Goal: Obtain resource: Obtain resource

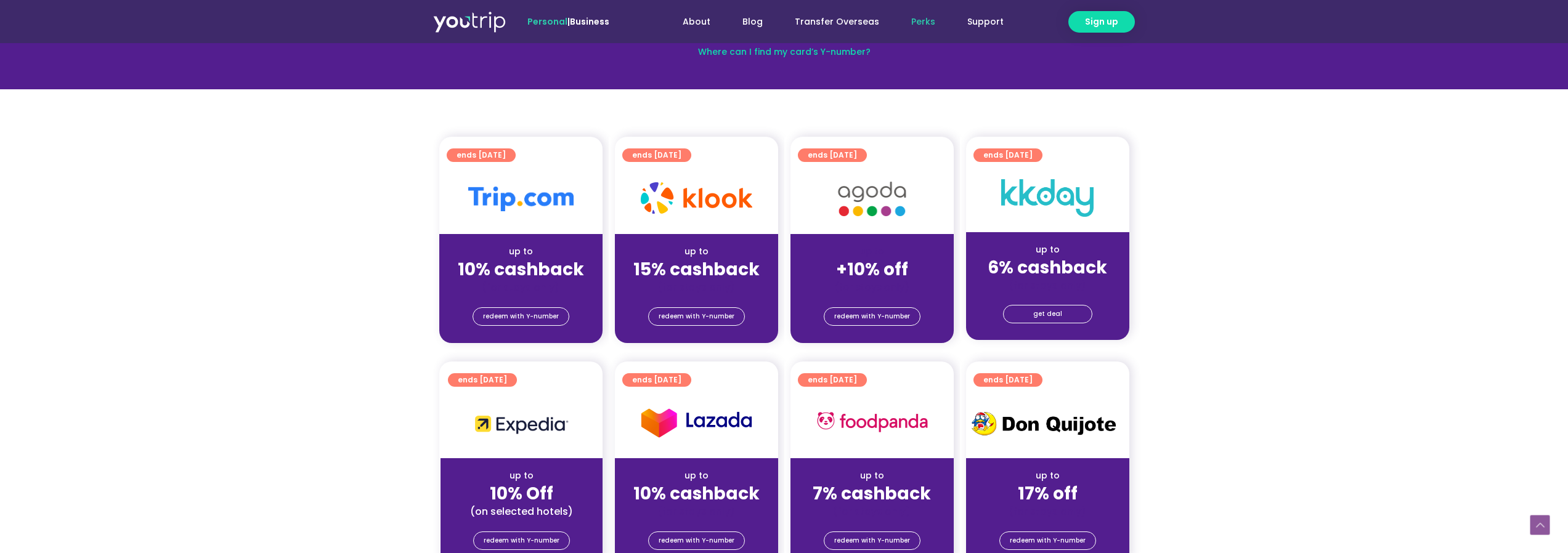
scroll to position [246, 0]
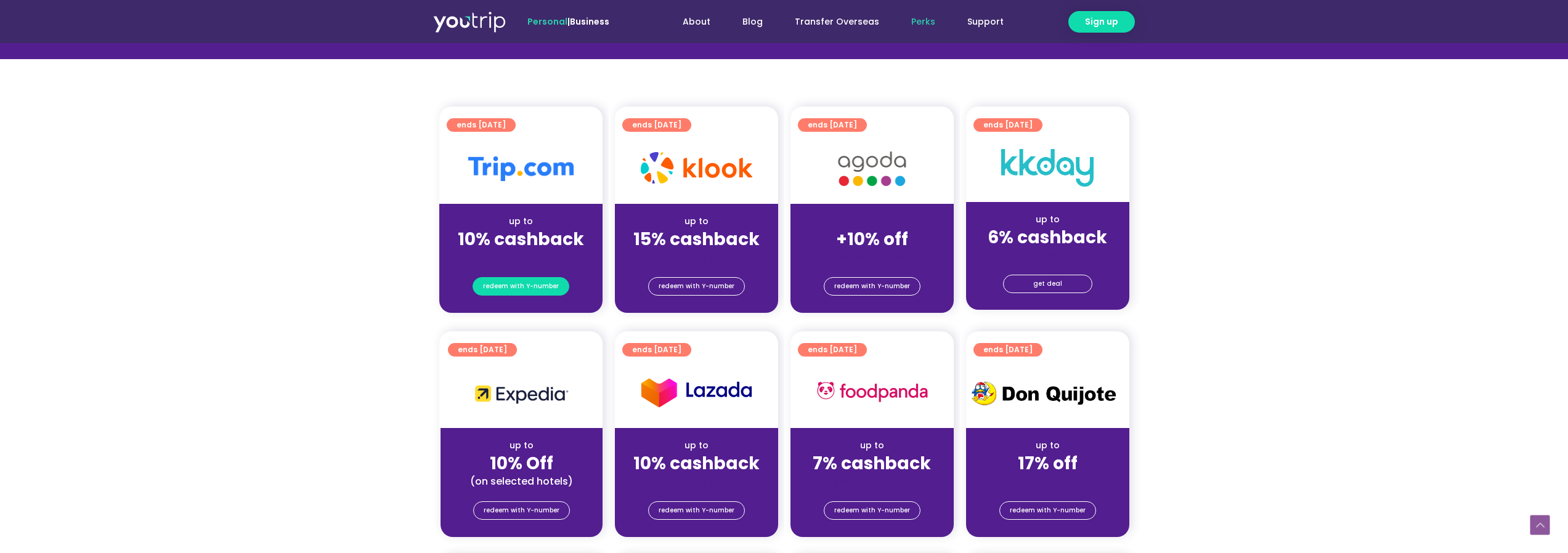
click at [532, 288] on span "redeem with Y-number" at bounding box center [521, 286] width 76 height 17
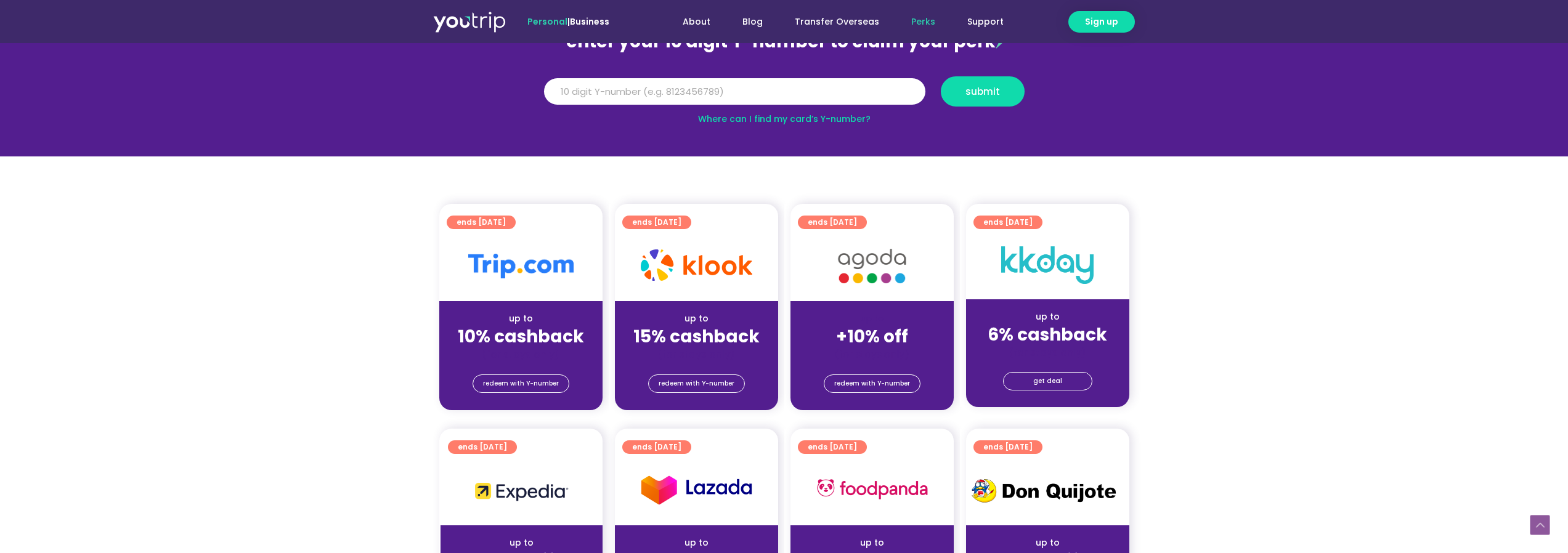
scroll to position [135, 0]
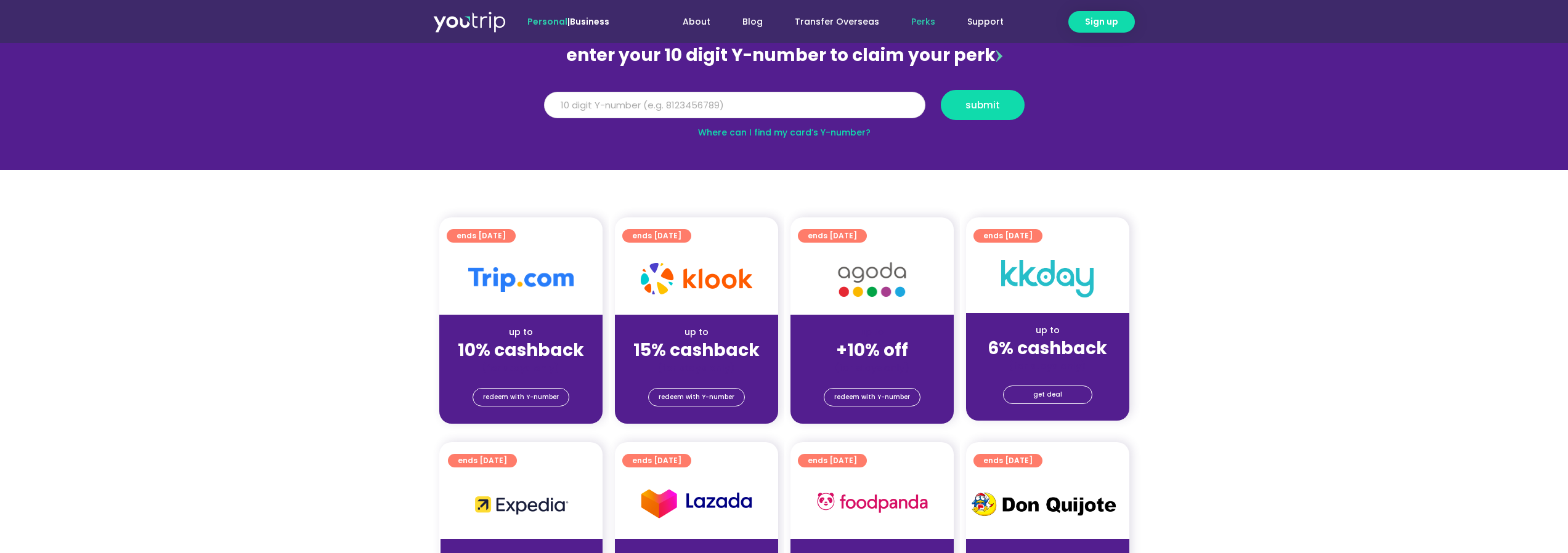
click at [692, 103] on input "Y Number" at bounding box center [735, 105] width 381 height 27
type input "8170133470"
click at [992, 103] on span "submit" at bounding box center [982, 105] width 34 height 10
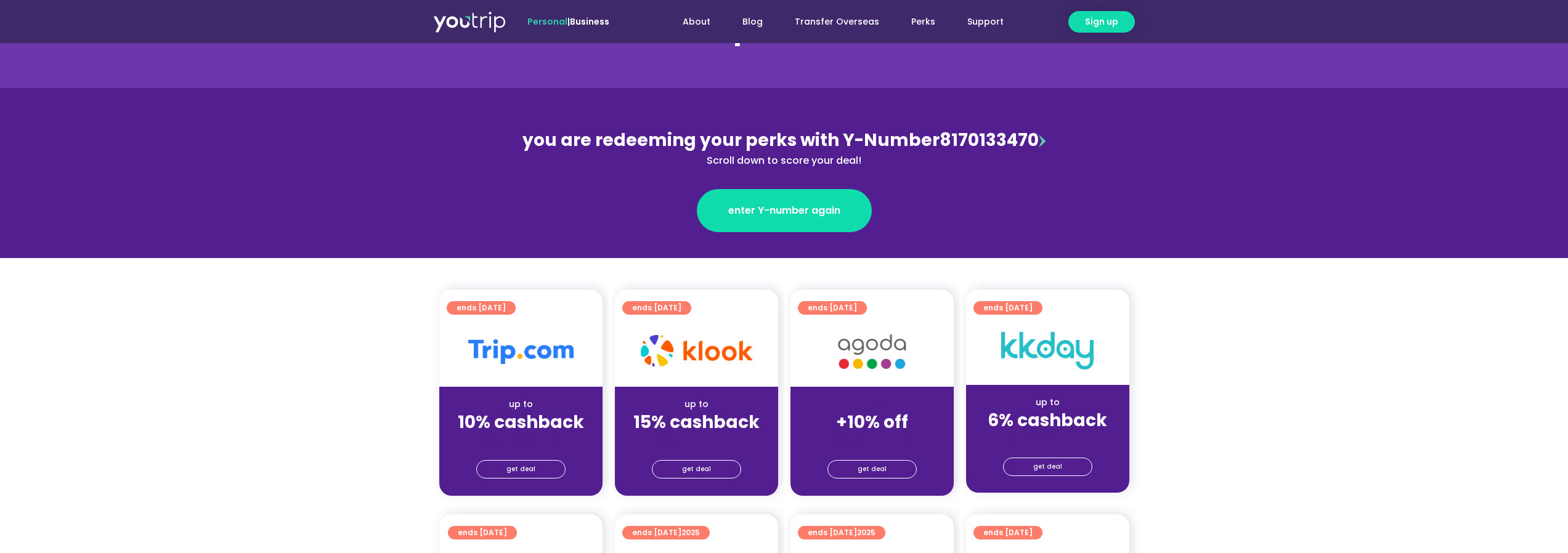
scroll to position [123, 0]
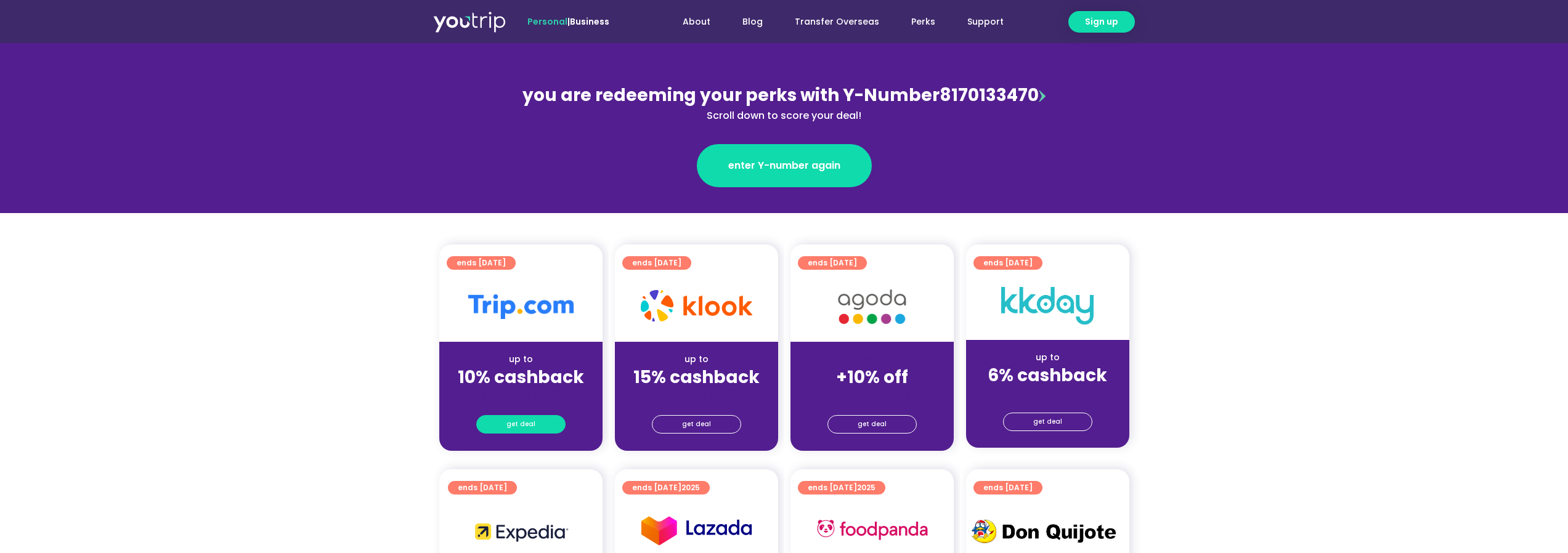
click at [498, 418] on link "get deal" at bounding box center [521, 424] width 90 height 18
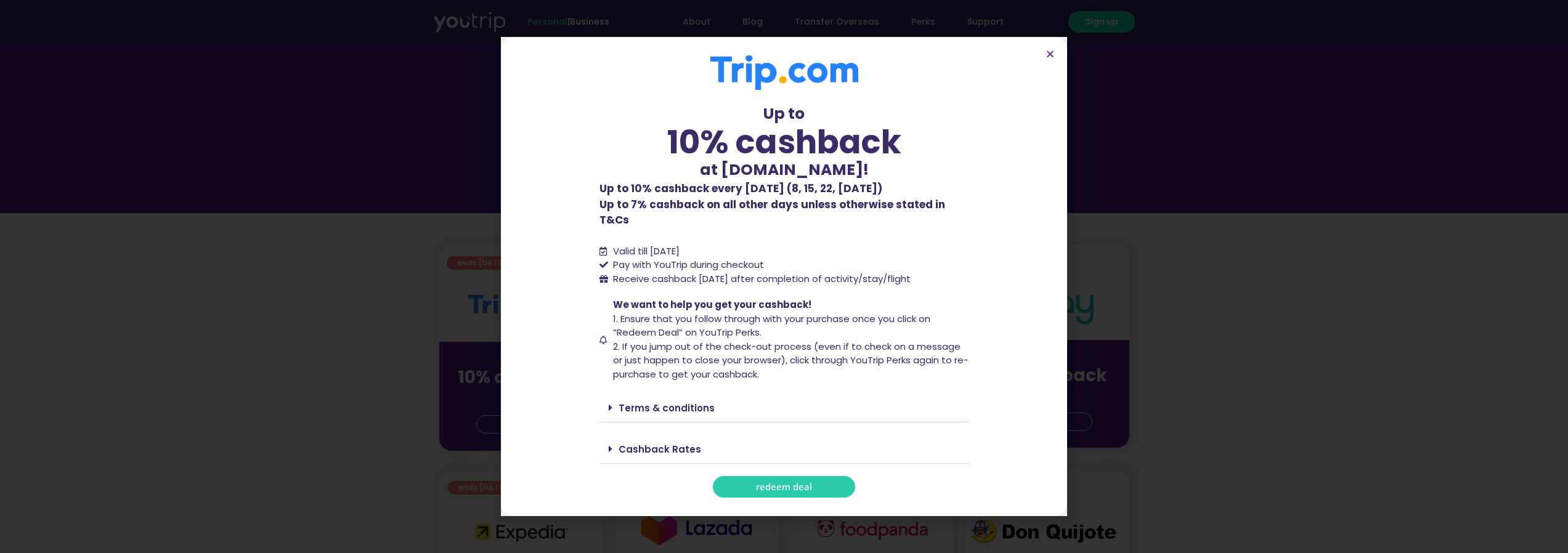
click at [612, 444] on icon at bounding box center [610, 449] width 3 height 10
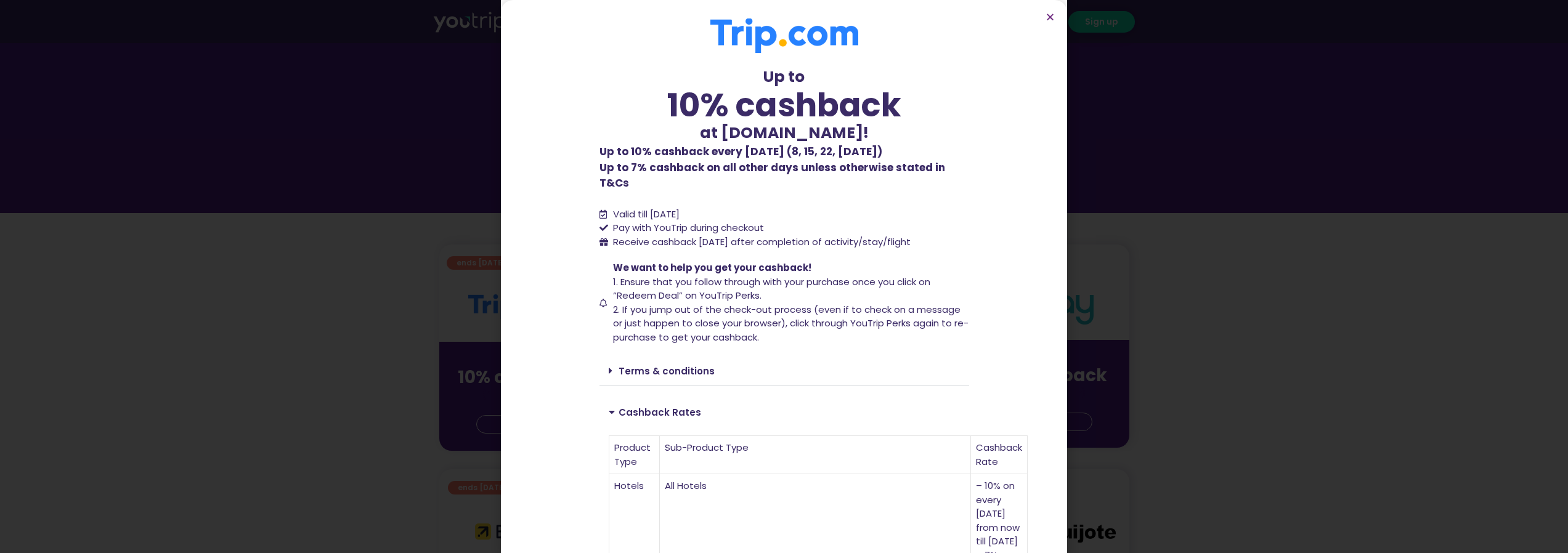
scroll to position [367, 0]
